Goal: Task Accomplishment & Management: Use online tool/utility

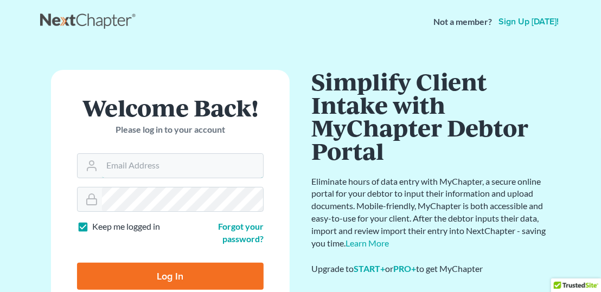
type input "[PERSON_NAME][EMAIL_ADDRESS][DOMAIN_NAME]"
click at [163, 271] on input "Log In" at bounding box center [170, 276] width 187 height 27
type input "Thinking..."
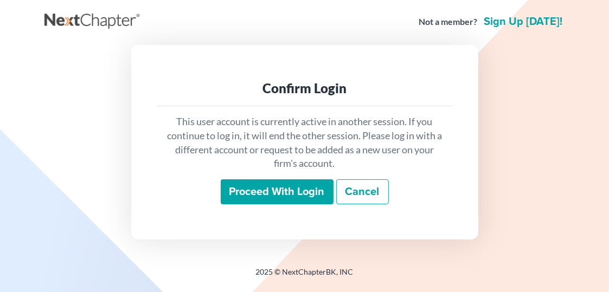
click at [265, 189] on input "Proceed with login" at bounding box center [277, 192] width 113 height 25
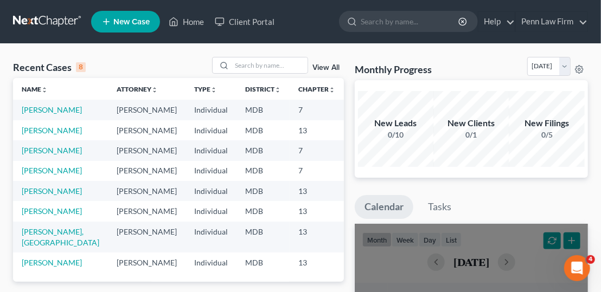
click at [344, 131] on td "25-16707" at bounding box center [370, 130] width 52 height 20
